Goal: Check status: Check status

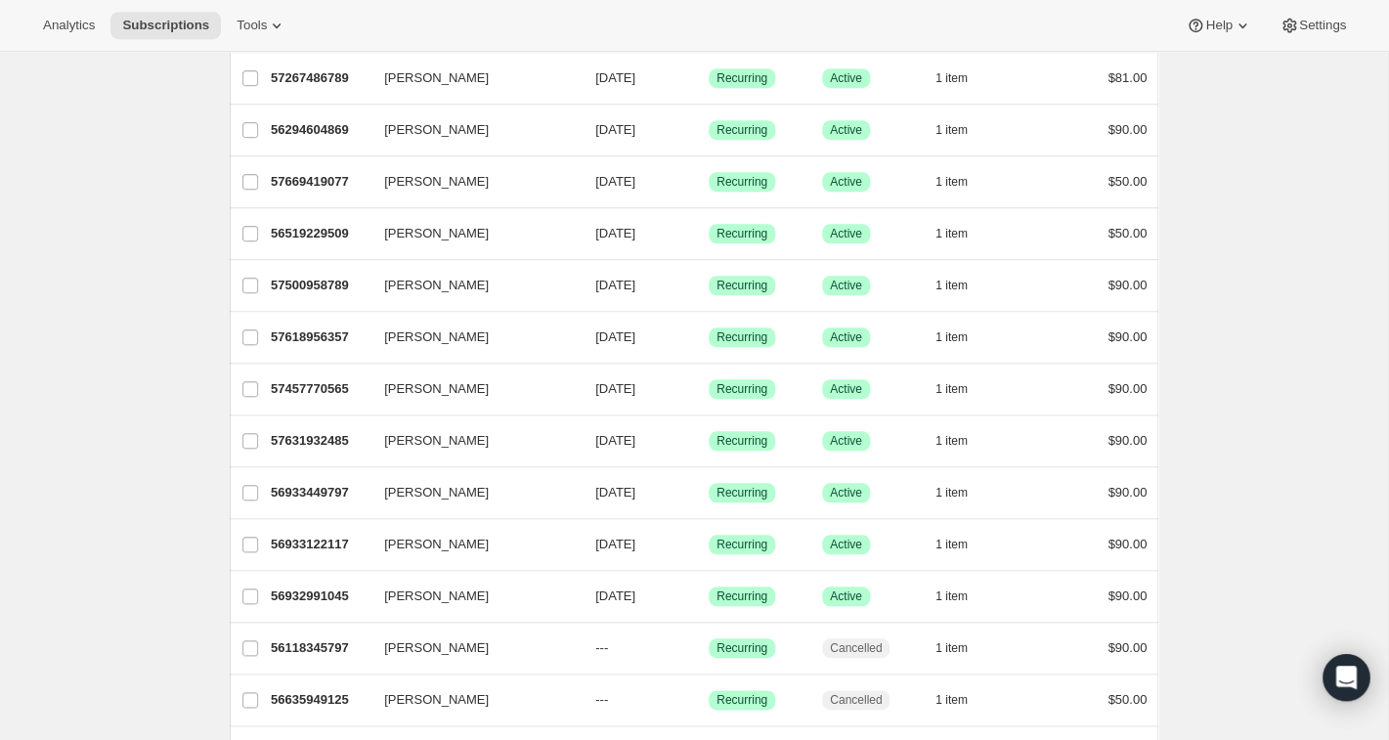
scroll to position [374, 0]
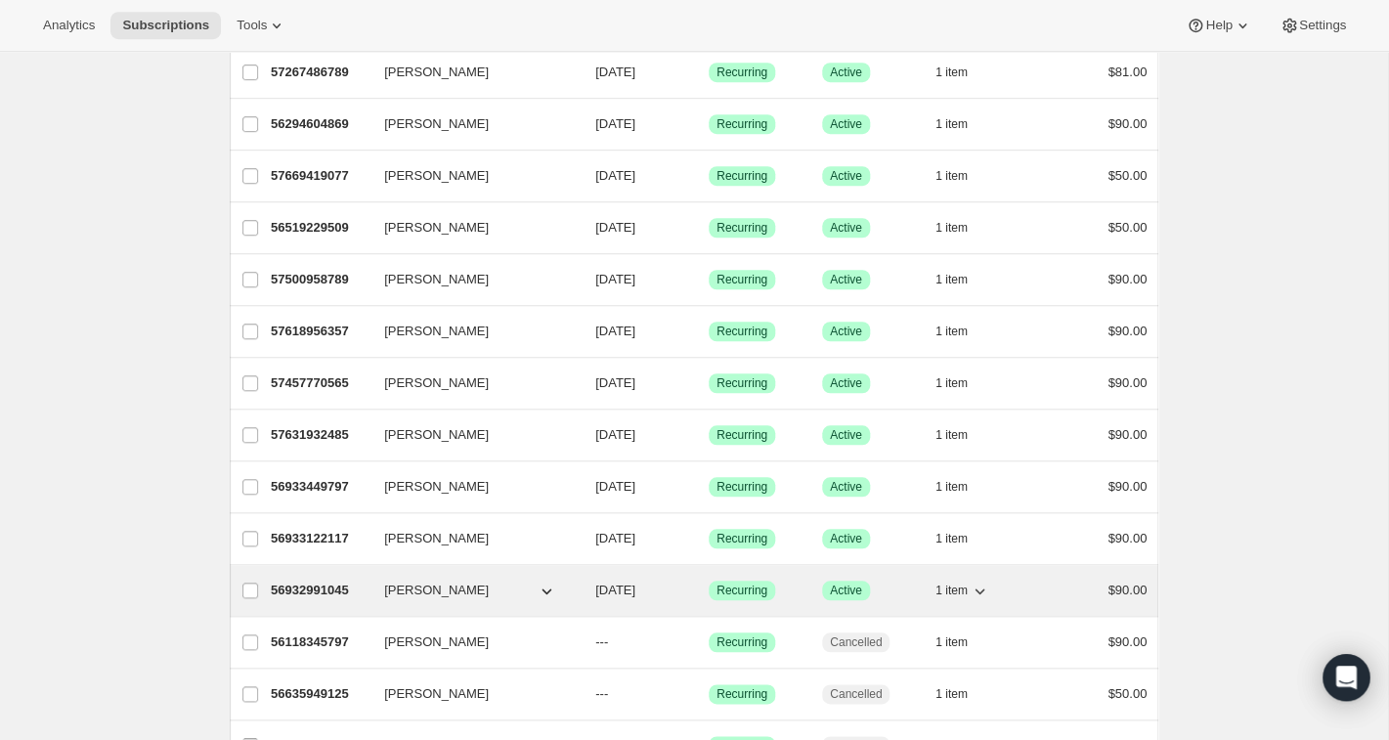
click at [409, 584] on span "[PERSON_NAME]" at bounding box center [436, 591] width 105 height 20
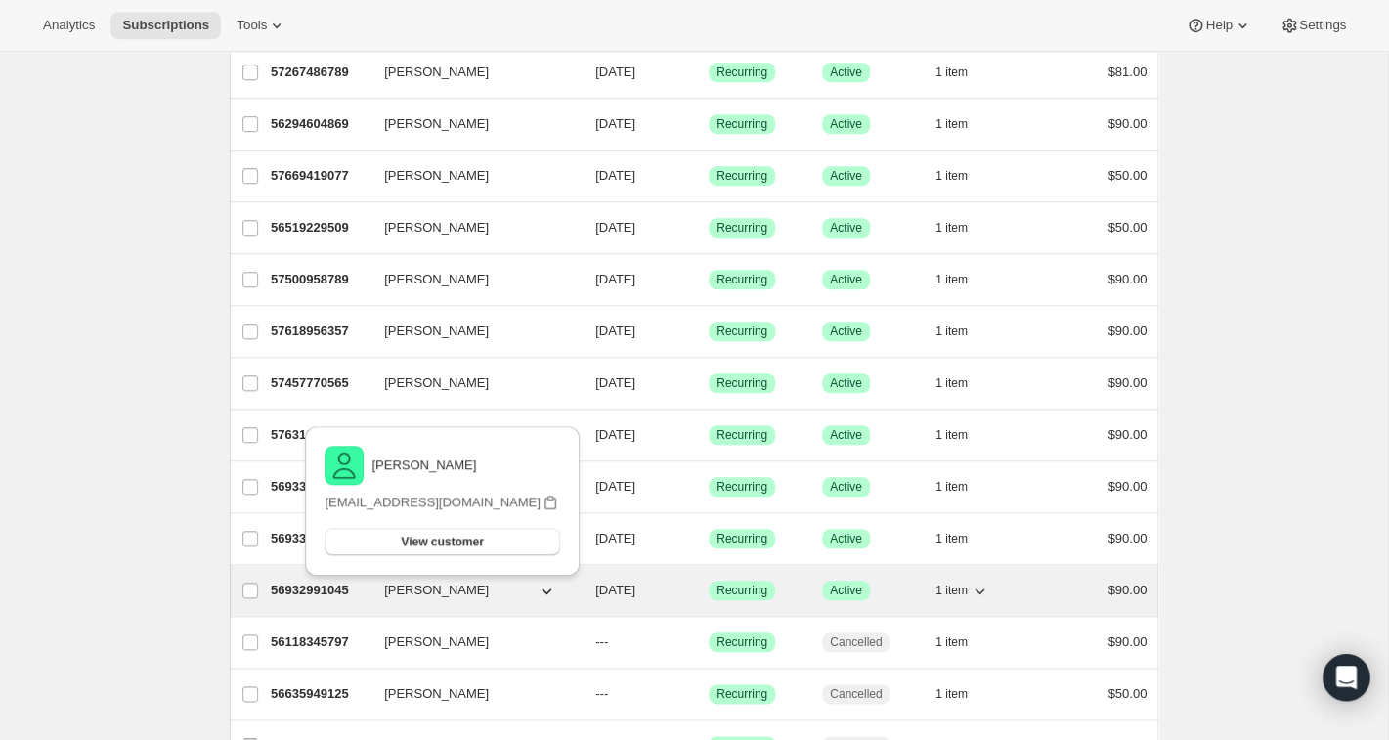
click at [340, 594] on p "56932991045" at bounding box center [320, 591] width 98 height 20
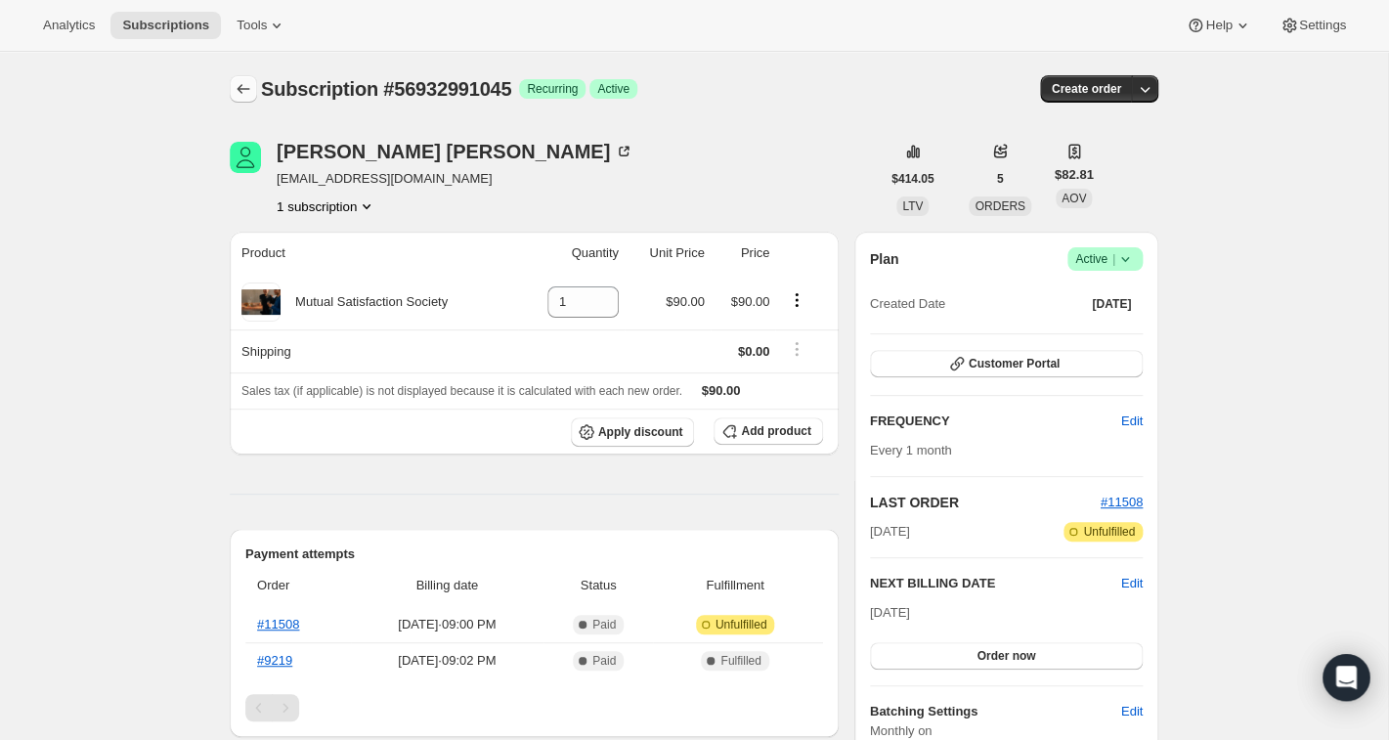
click at [242, 89] on icon "Subscriptions" at bounding box center [244, 89] width 20 height 20
